Goal: Task Accomplishment & Management: Manage account settings

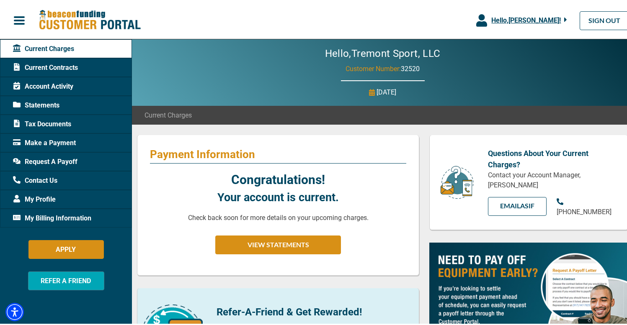
click at [87, 69] on div "Current Contracts" at bounding box center [66, 66] width 132 height 19
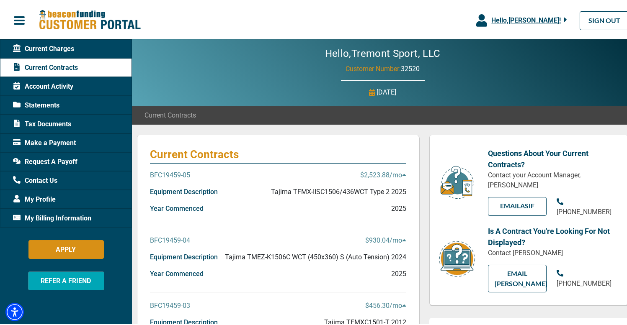
scroll to position [34, 0]
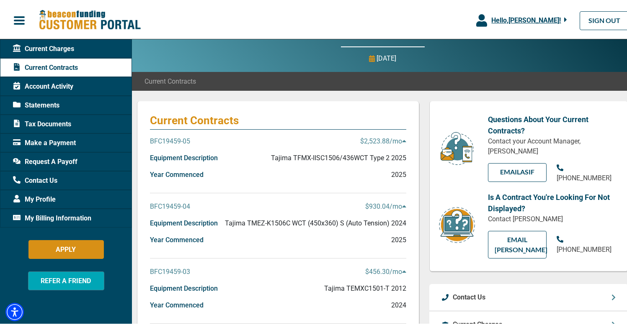
click at [402, 139] on icon at bounding box center [404, 140] width 4 height 2
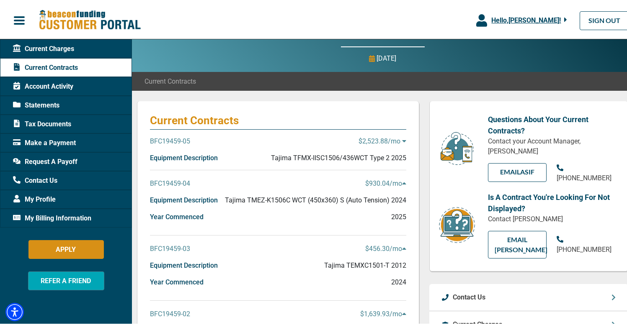
click at [402, 139] on icon at bounding box center [404, 140] width 4 height 2
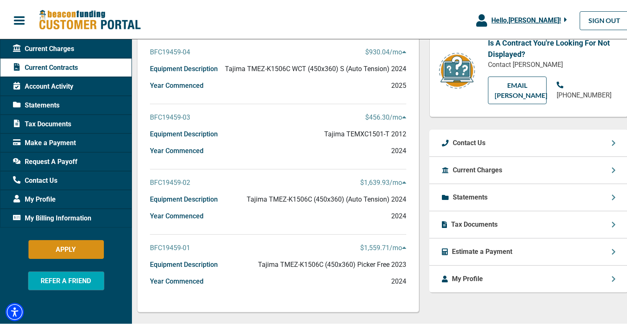
scroll to position [238, 0]
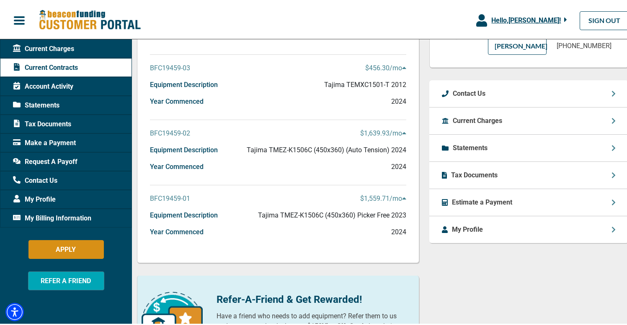
click at [104, 82] on div "Account Activity" at bounding box center [66, 84] width 132 height 19
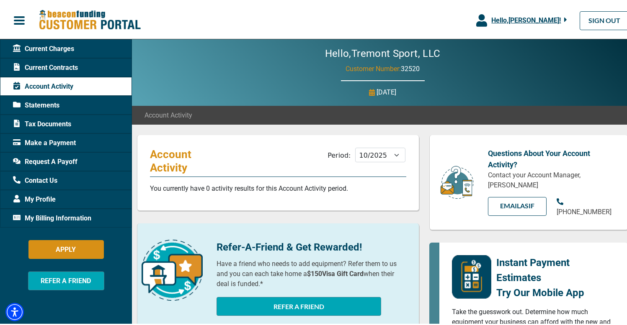
click at [110, 105] on div "Statements" at bounding box center [66, 103] width 132 height 19
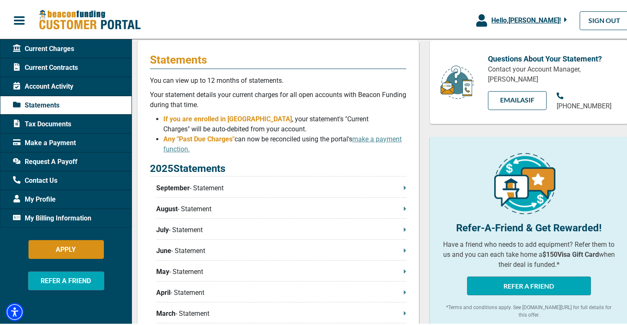
scroll to position [105, 0]
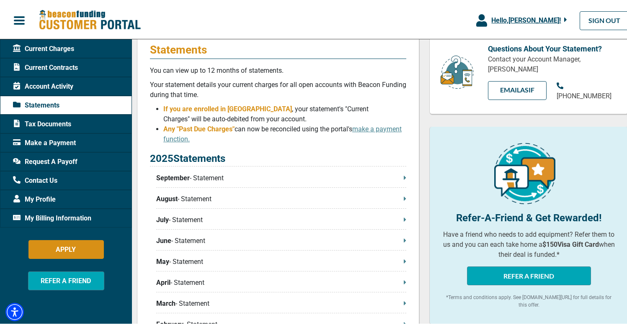
click at [403, 180] on icon at bounding box center [404, 176] width 3 height 7
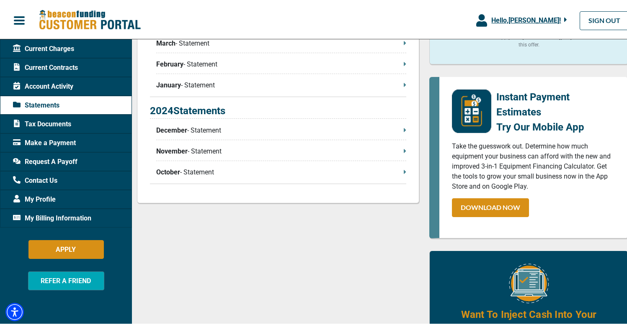
scroll to position [382, 0]
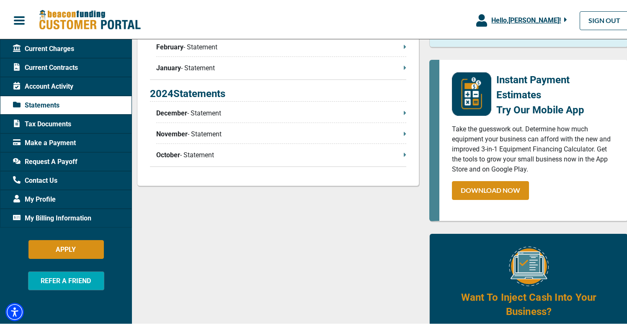
click at [47, 195] on span "My Profile" at bounding box center [34, 198] width 43 height 10
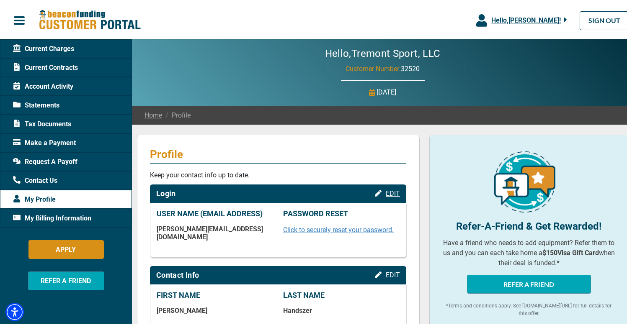
click at [78, 64] on div "Current Contracts" at bounding box center [66, 66] width 132 height 19
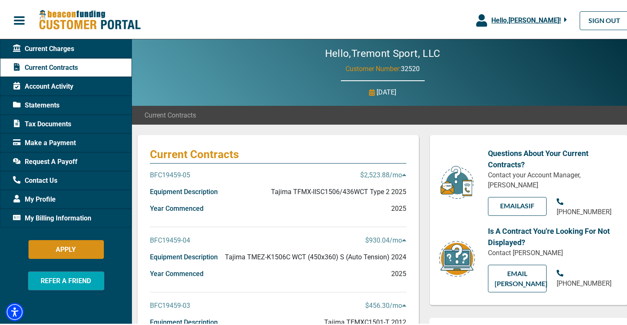
click at [180, 175] on p "BFC19459-05" at bounding box center [170, 174] width 40 height 10
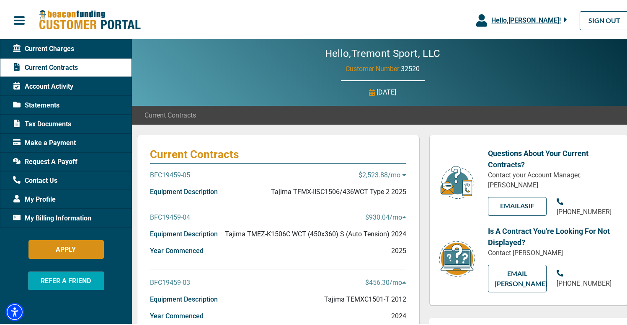
click at [182, 175] on p "BFC19459-05" at bounding box center [170, 174] width 40 height 10
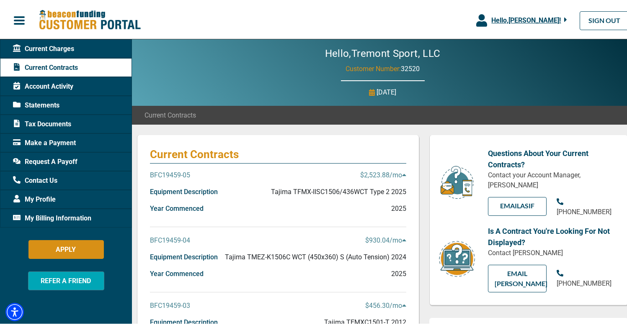
click at [182, 194] on p "Equipment Description" at bounding box center [184, 190] width 68 height 10
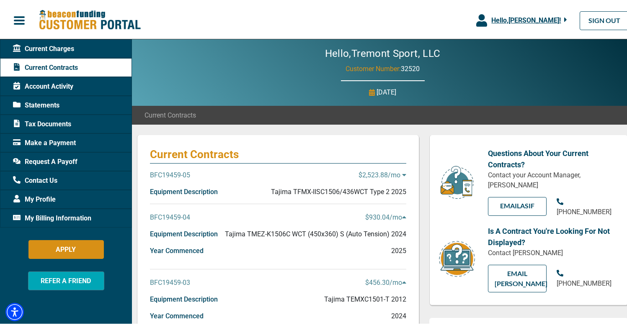
click at [184, 195] on p "Equipment Description" at bounding box center [184, 190] width 68 height 10
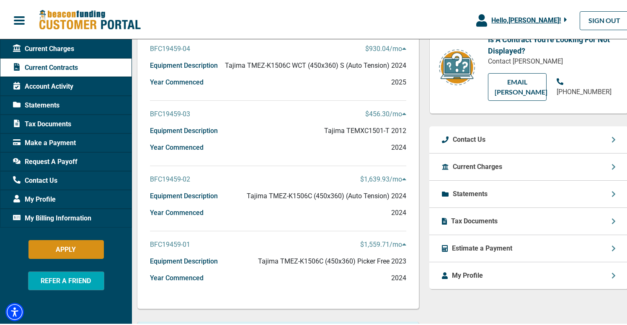
scroll to position [193, 0]
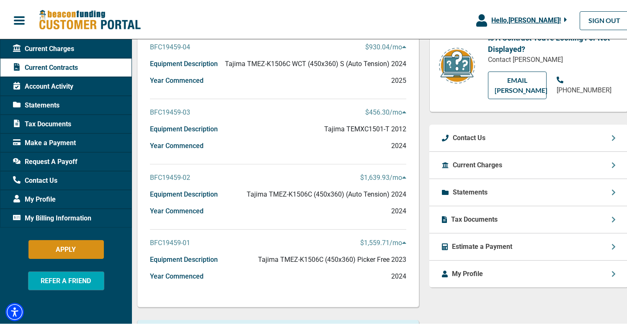
click at [584, 158] on div "Current Charges" at bounding box center [528, 163] width 199 height 27
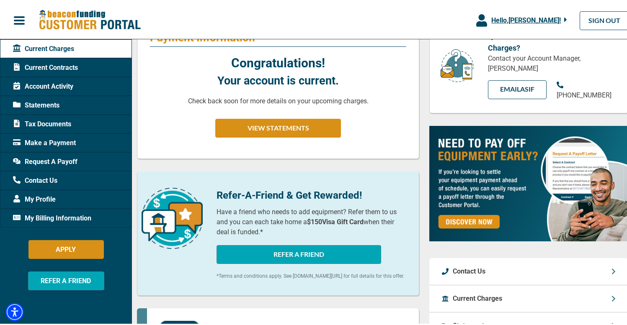
scroll to position [114, 0]
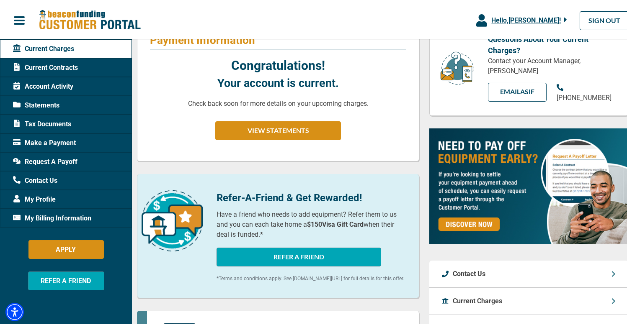
click at [96, 69] on div "Current Contracts" at bounding box center [66, 66] width 132 height 19
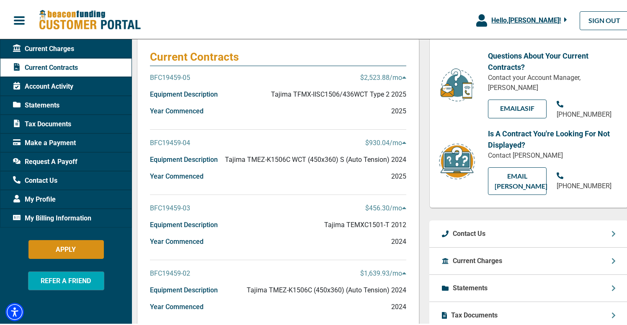
scroll to position [98, 0]
click at [396, 204] on p "$456.30 /mo" at bounding box center [385, 206] width 41 height 10
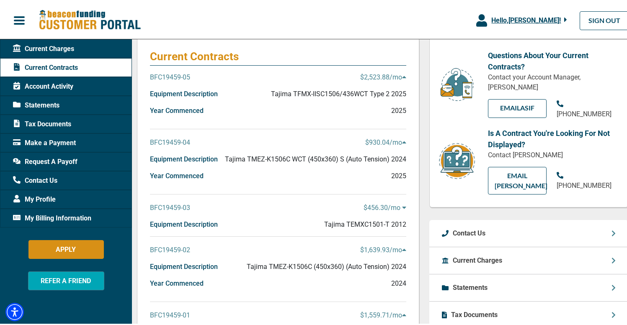
click at [396, 204] on p "$456.30 /mo" at bounding box center [384, 206] width 43 height 10
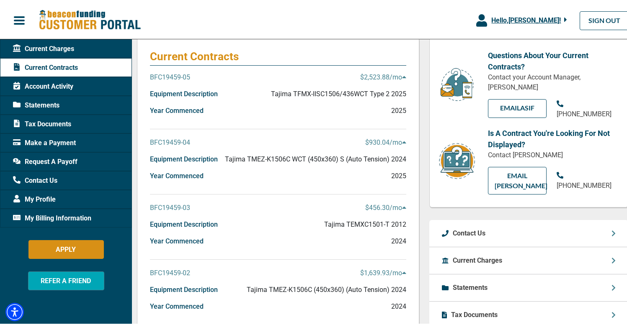
click at [396, 204] on p "$456.30 /mo" at bounding box center [385, 206] width 41 height 10
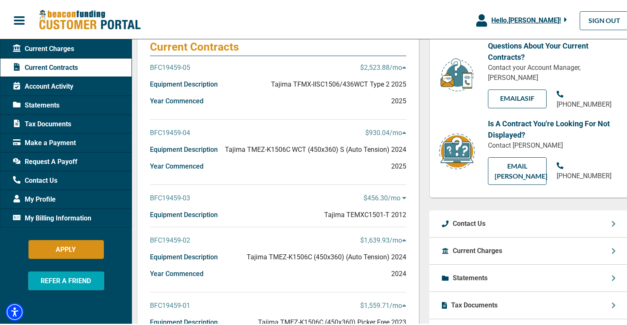
scroll to position [105, 0]
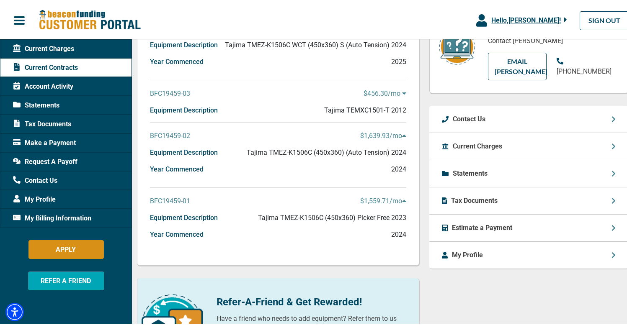
click at [576, 109] on div "Contact Us" at bounding box center [528, 117] width 199 height 27
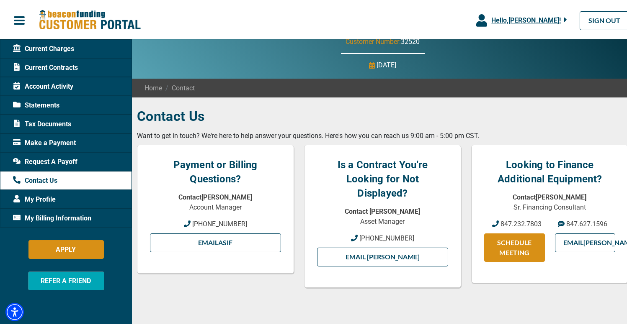
scroll to position [28, 0]
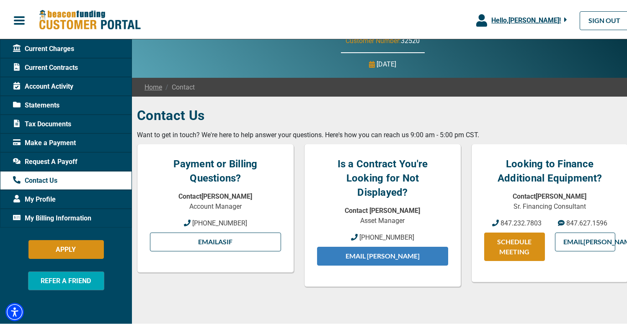
click at [407, 247] on link "Email Jeff" at bounding box center [382, 254] width 131 height 19
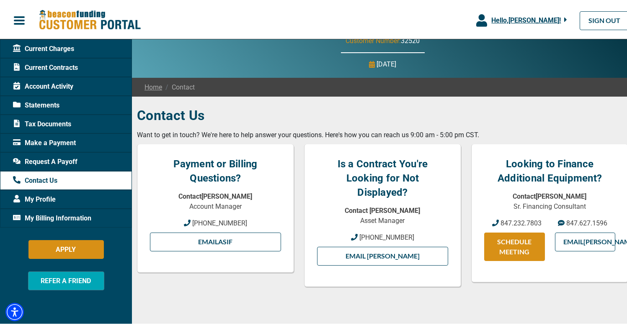
click at [406, 209] on p "Contact [PERSON_NAME]" at bounding box center [382, 209] width 131 height 10
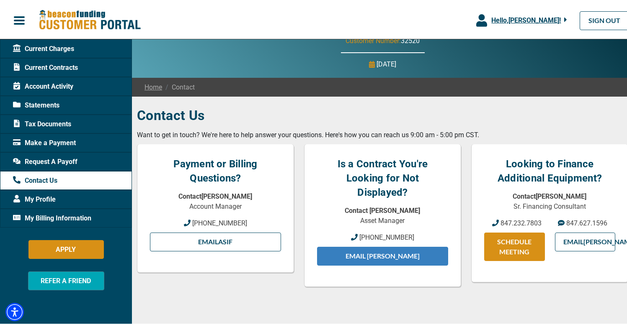
click at [372, 251] on link "Email Jeff" at bounding box center [382, 254] width 131 height 19
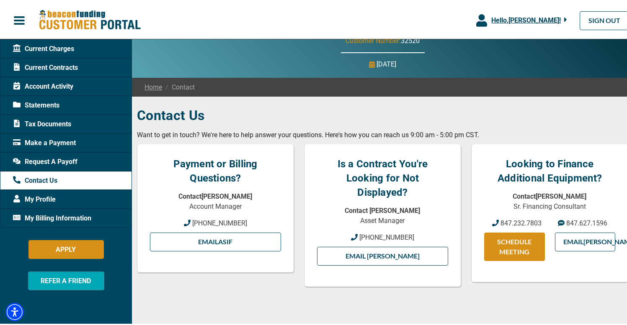
click at [89, 59] on div "Current Contracts" at bounding box center [66, 66] width 132 height 19
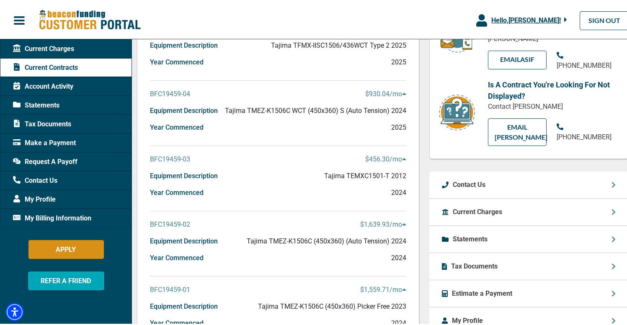
scroll to position [145, 0]
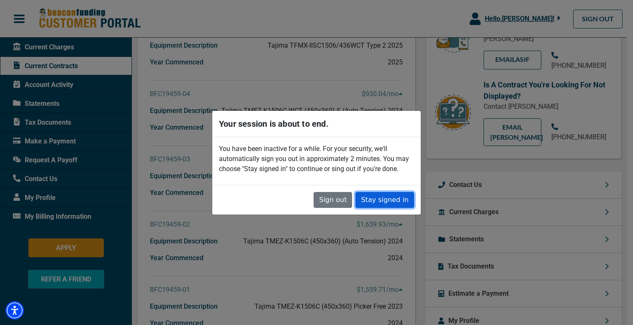
click at [368, 196] on button "Stay signed in" at bounding box center [384, 200] width 59 height 16
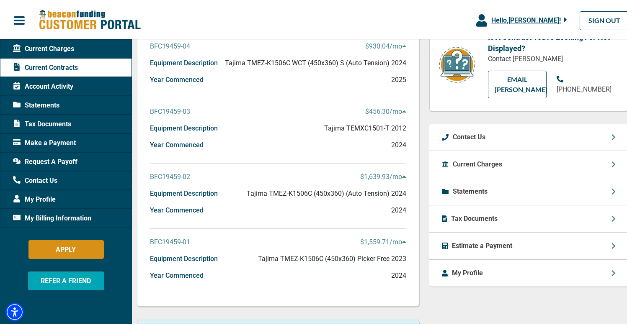
scroll to position [195, 0]
click at [548, 230] on div "Estimate a Payment" at bounding box center [528, 243] width 199 height 27
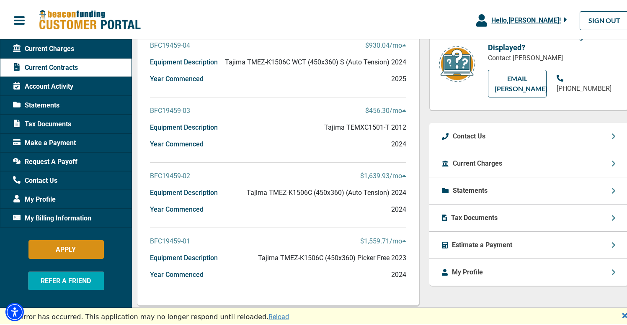
click at [99, 212] on div "My Billing Information" at bounding box center [66, 216] width 132 height 19
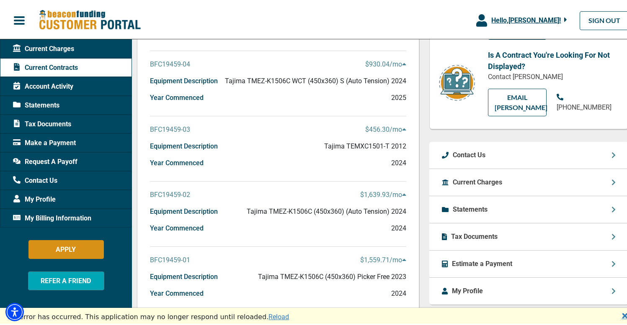
scroll to position [149, 0]
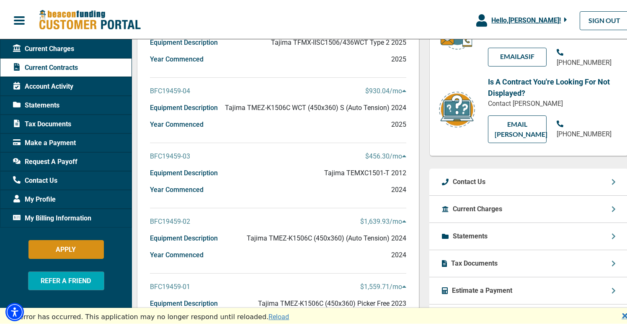
click at [377, 155] on p "$456.30 /mo" at bounding box center [385, 155] width 41 height 10
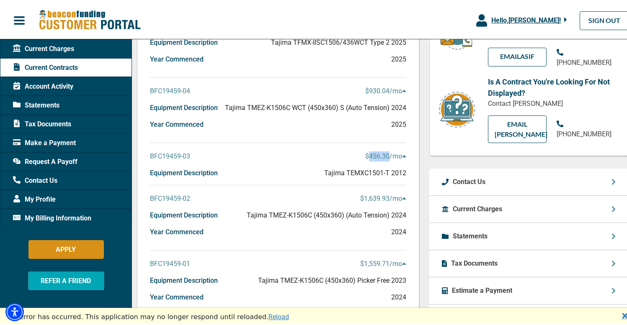
click at [377, 155] on p "$456.30 /mo" at bounding box center [385, 155] width 41 height 10
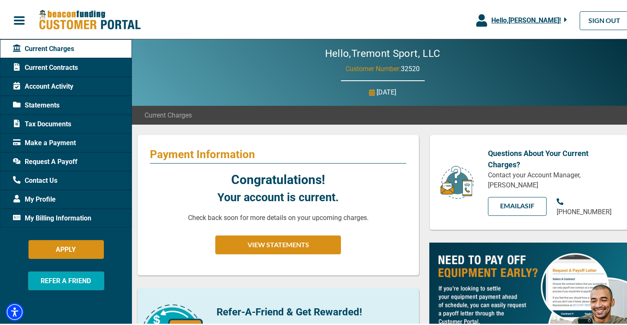
click at [57, 100] on span "Statements" at bounding box center [36, 104] width 46 height 10
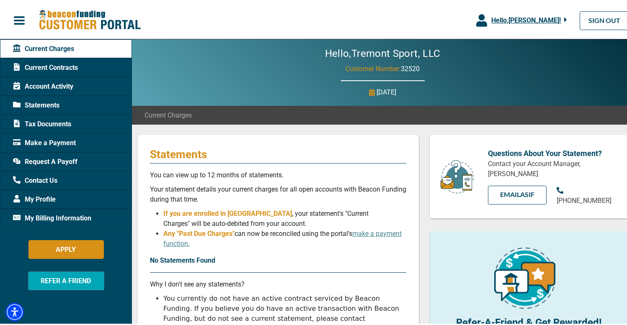
click at [74, 67] on span "Current Contracts" at bounding box center [45, 66] width 65 height 10
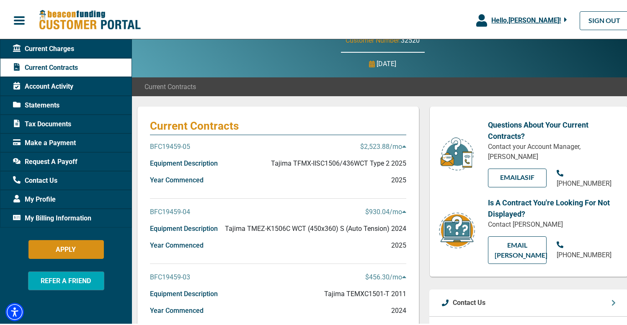
scroll to position [29, 0]
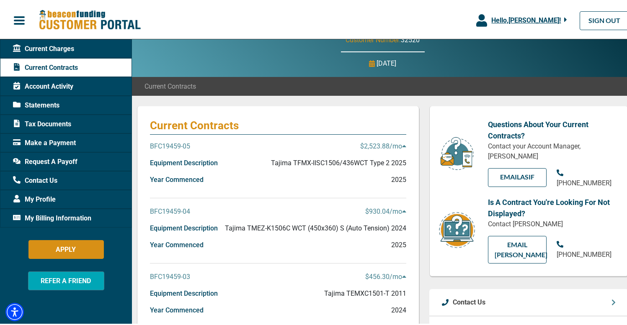
click at [384, 150] on div "BFC19459-05 $2,523.88 /mo" at bounding box center [278, 148] width 256 height 17
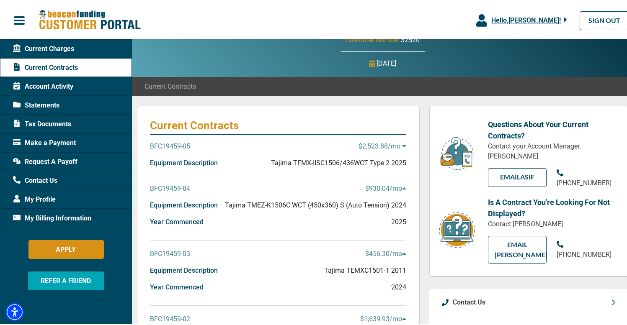
click at [402, 144] on icon at bounding box center [404, 145] width 4 height 2
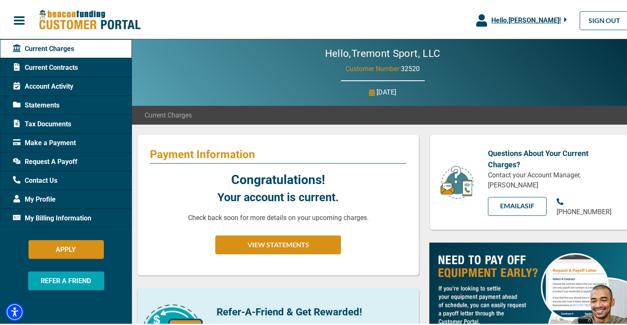
click at [68, 72] on div "Current Contracts" at bounding box center [66, 66] width 132 height 19
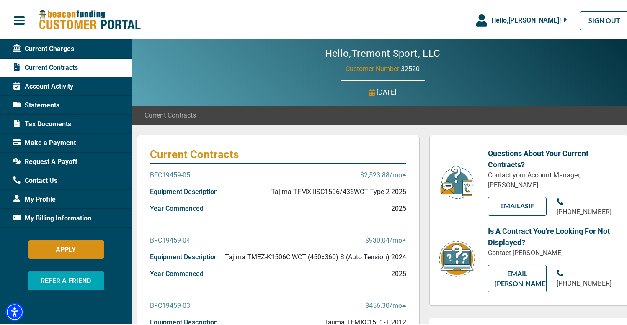
click at [62, 164] on span "Request A Payoff" at bounding box center [45, 160] width 64 height 10
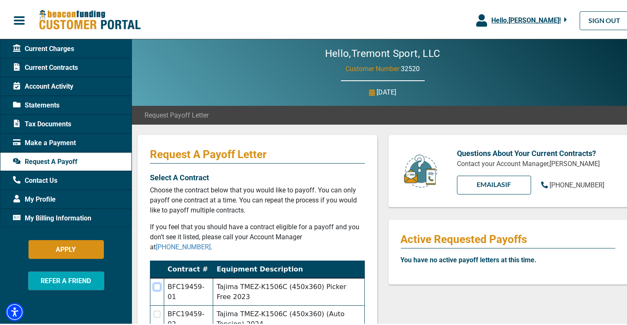
click at [154, 282] on input "checkbox" at bounding box center [157, 285] width 7 height 7
click at [157, 282] on input "checkbox" at bounding box center [157, 285] width 7 height 7
checkbox input "false"
click at [68, 136] on div "Make a Payment" at bounding box center [66, 141] width 132 height 19
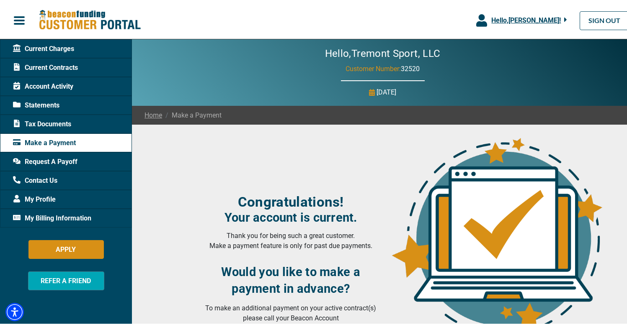
click at [68, 122] on span "Tax Documents" at bounding box center [42, 123] width 58 height 10
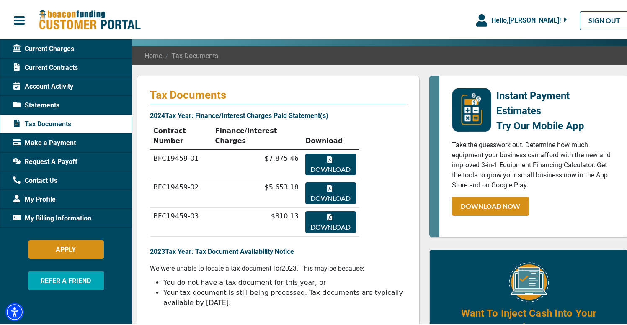
scroll to position [56, 0]
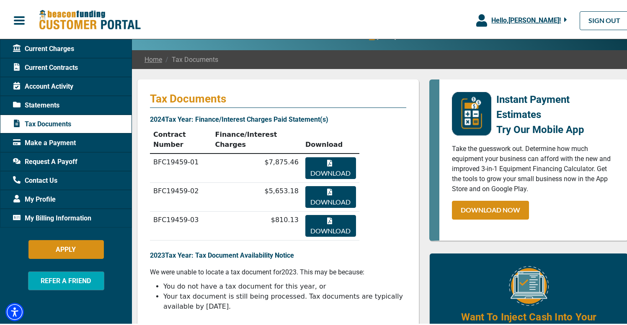
click at [77, 107] on div "Statements" at bounding box center [66, 103] width 132 height 19
